Goal: Task Accomplishment & Management: Complete application form

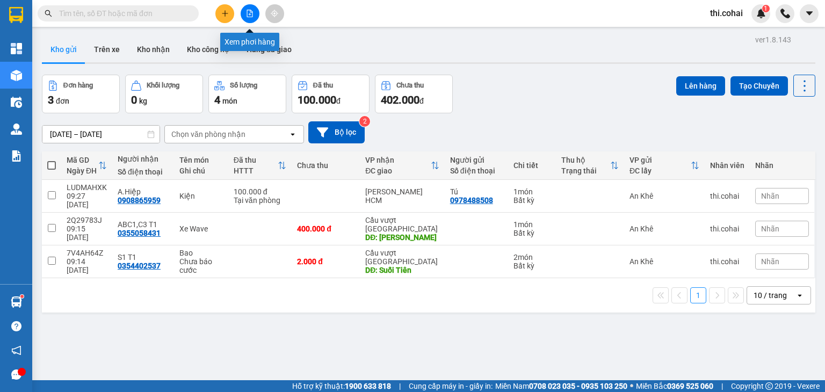
click at [243, 9] on button at bounding box center [250, 13] width 19 height 19
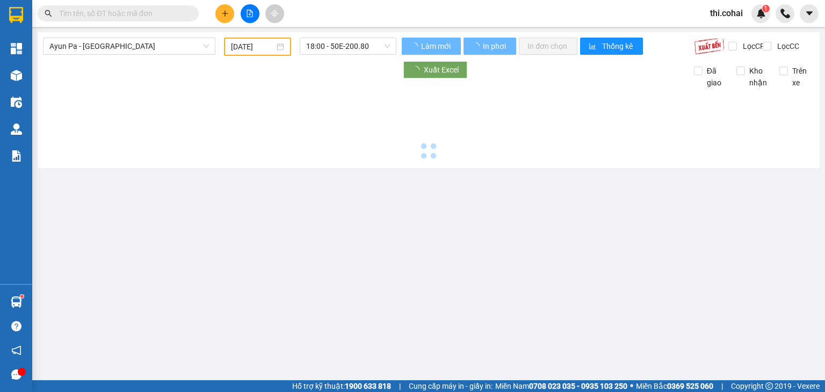
type input "[DATE]"
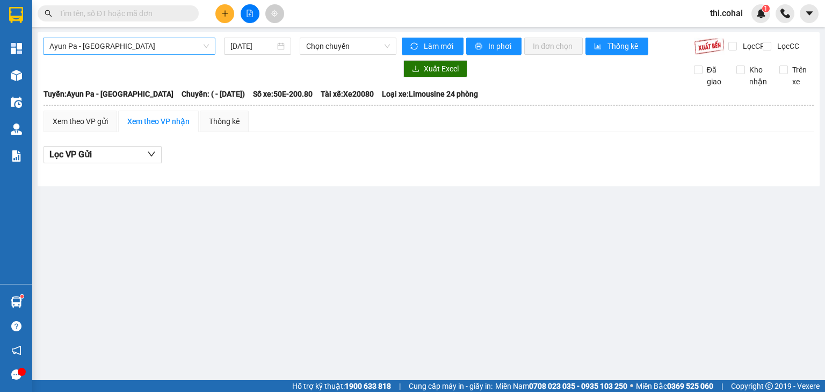
click at [175, 44] on span "Ayun Pa - [GEOGRAPHIC_DATA]" at bounding box center [129, 46] width 160 height 16
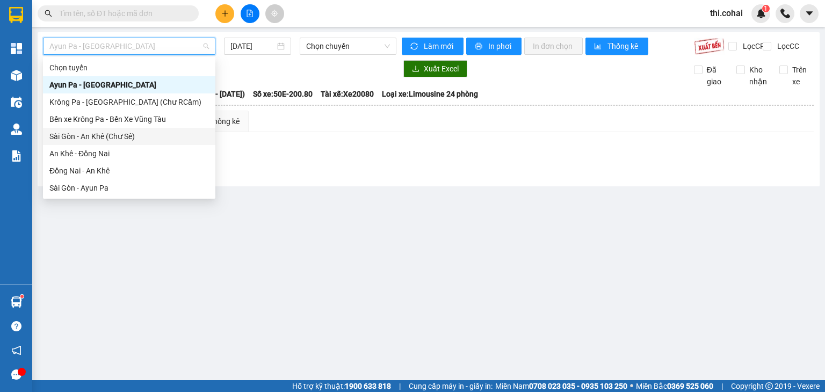
click at [120, 138] on div "Sài Gòn - An Khê (Chư Sê)" at bounding box center [129, 137] width 160 height 12
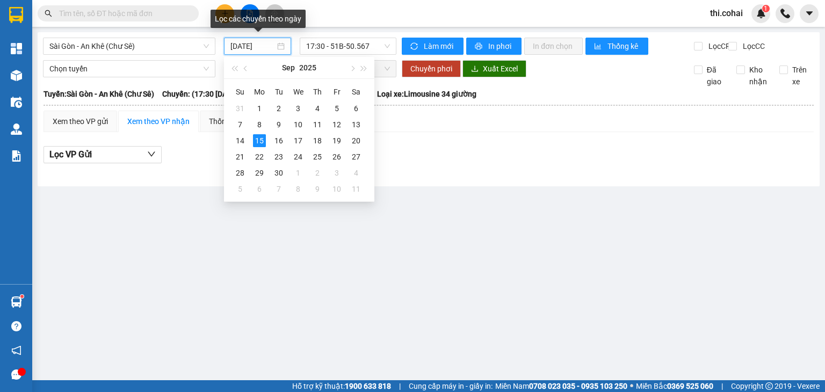
click at [262, 45] on input "[DATE]" at bounding box center [253, 46] width 44 height 12
click at [342, 46] on span "17:30 - 51B-50.567" at bounding box center [348, 46] width 84 height 16
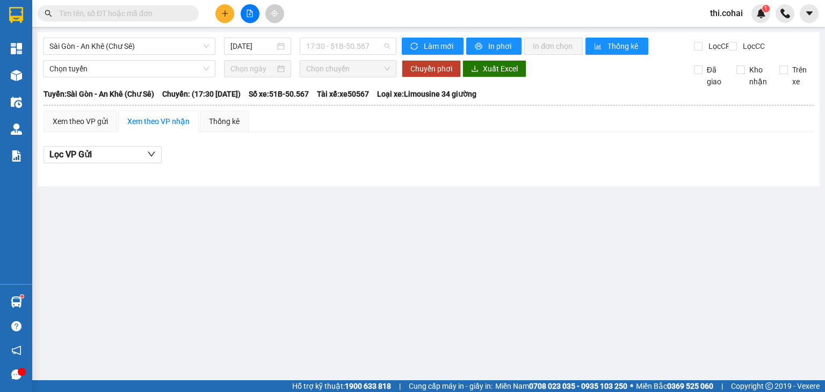
drag, startPoint x: 342, startPoint y: 46, endPoint x: 340, endPoint y: 63, distance: 17.9
click at [342, 46] on span "17:30 - 51B-50.567" at bounding box center [348, 46] width 84 height 16
click at [266, 41] on input "[DATE]" at bounding box center [253, 46] width 44 height 12
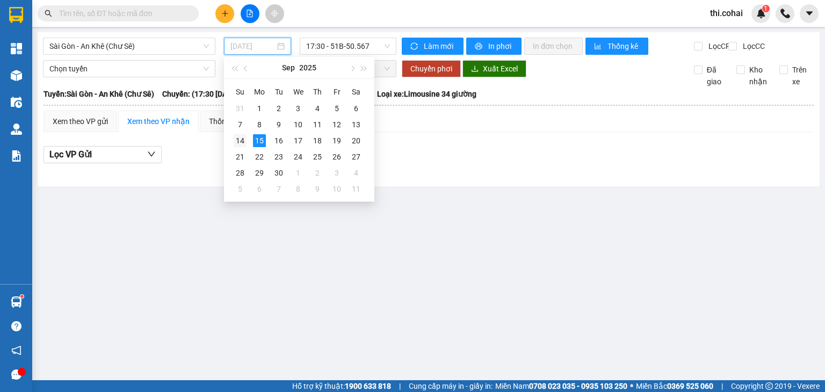
click at [239, 140] on div "14" at bounding box center [240, 140] width 13 height 13
type input "[DATE]"
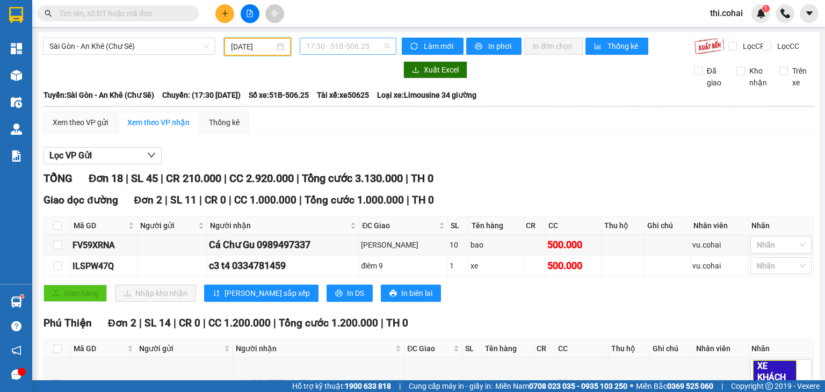
click at [329, 49] on span "17:30 - 51B-506.25" at bounding box center [348, 46] width 84 height 16
click at [331, 100] on div "18:00 - 50E-200.80" at bounding box center [346, 102] width 84 height 12
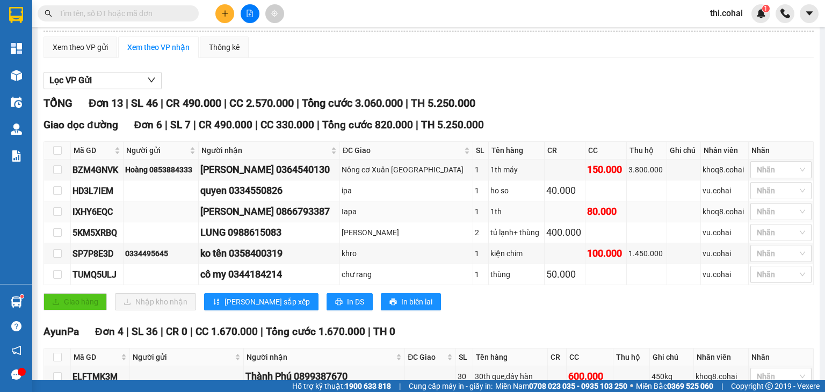
scroll to position [54, 0]
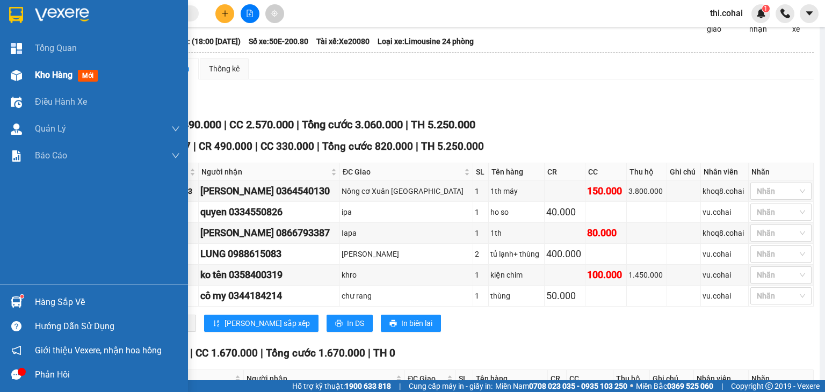
click at [58, 71] on span "Kho hàng" at bounding box center [54, 75] width 38 height 10
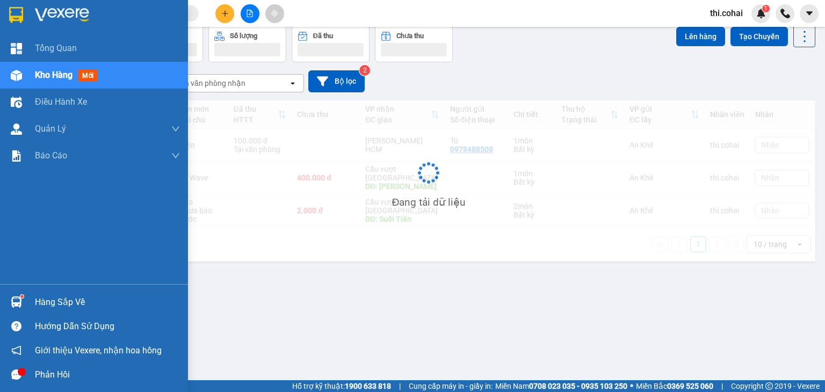
scroll to position [49, 0]
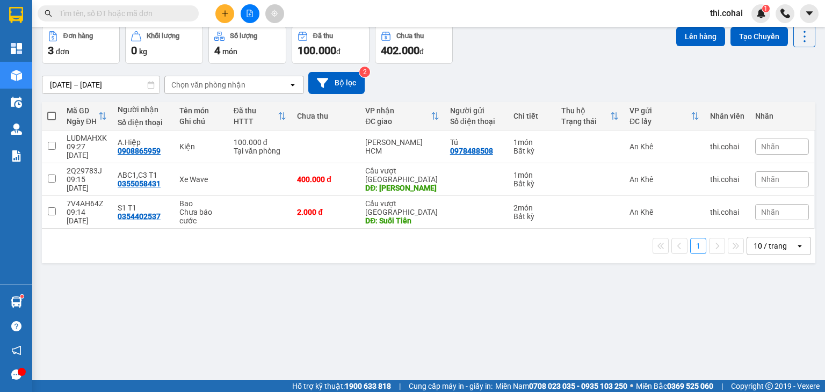
click at [221, 20] on button at bounding box center [224, 13] width 19 height 19
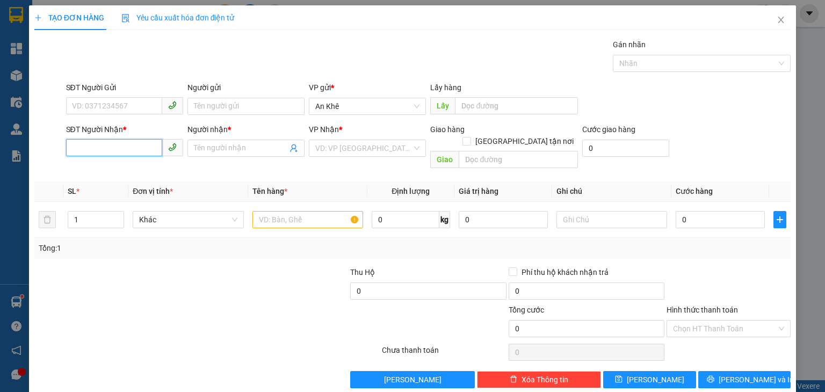
click at [141, 143] on input "SĐT Người Nhận *" at bounding box center [114, 147] width 96 height 17
type input "0384090321"
click at [213, 154] on span at bounding box center [246, 148] width 117 height 17
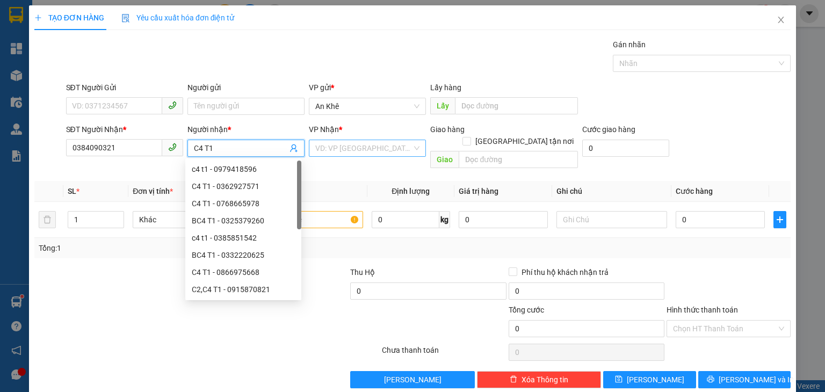
type input "C4 T1"
click at [333, 145] on input "search" at bounding box center [363, 148] width 97 height 16
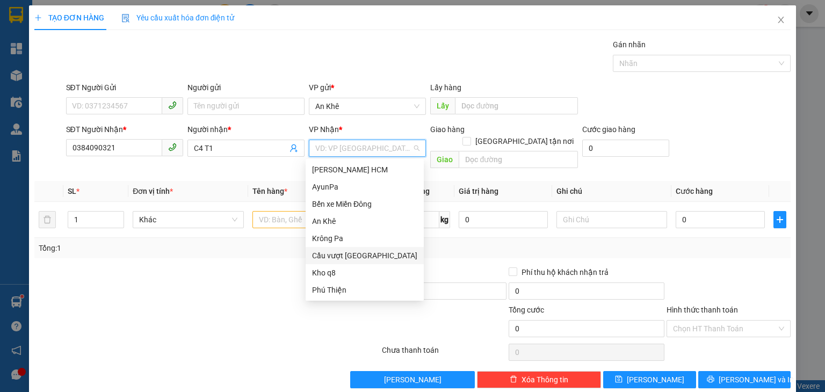
click at [365, 258] on div "Cầu vượt [GEOGRAPHIC_DATA]" at bounding box center [364, 256] width 105 height 12
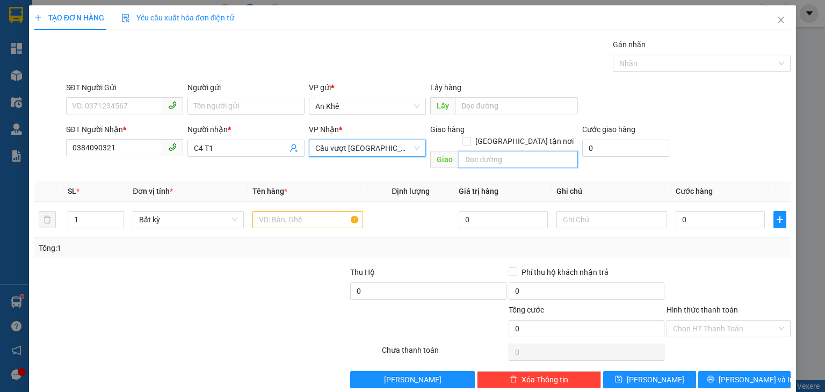
click at [512, 151] on input "text" at bounding box center [518, 159] width 119 height 17
type input "Bàu Xéo"
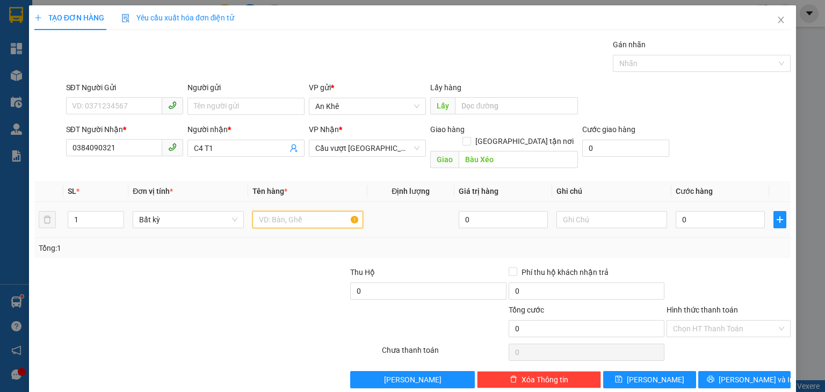
click at [305, 211] on input "text" at bounding box center [308, 219] width 111 height 17
type input "Xe Winner"
click at [694, 212] on input "0" at bounding box center [720, 219] width 89 height 17
type input "5"
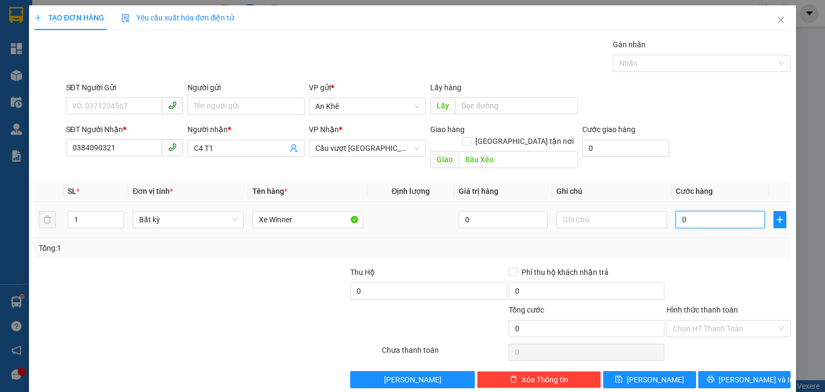
type input "5"
type input "50"
type input "500"
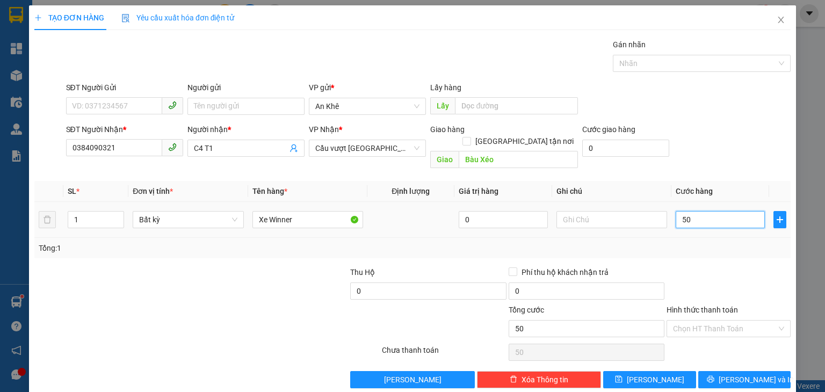
type input "500"
type input "500.000"
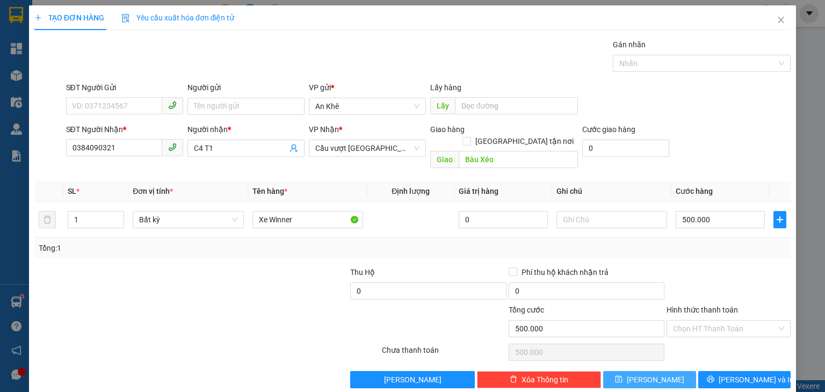
click at [648, 374] on span "[PERSON_NAME]" at bounding box center [656, 380] width 58 height 12
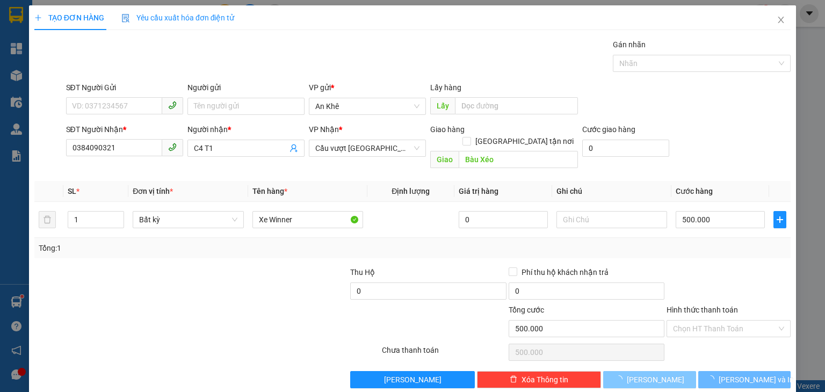
type input "0"
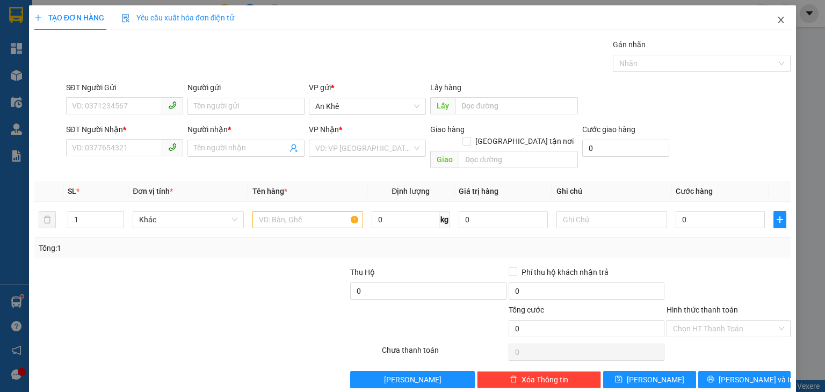
click at [777, 21] on icon "close" at bounding box center [781, 20] width 9 height 9
